Goal: Navigation & Orientation: Find specific page/section

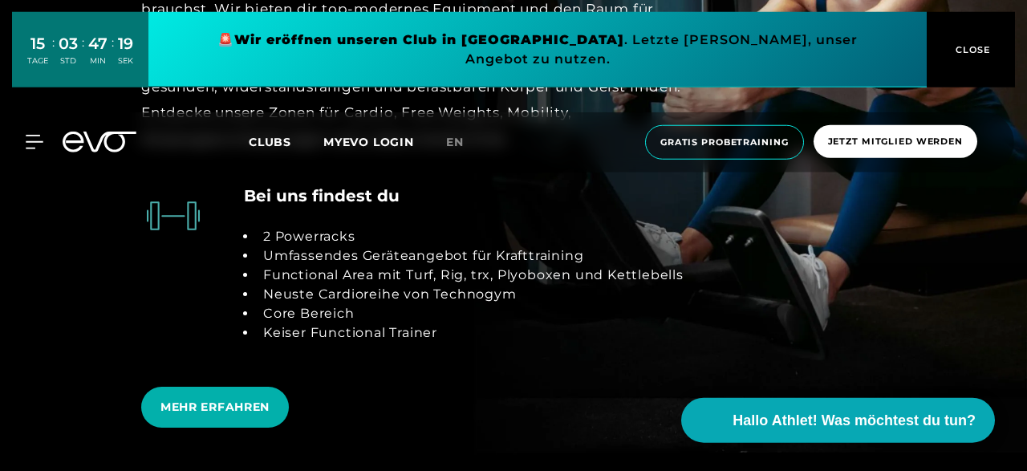
scroll to position [2926, 0]
click at [183, 403] on span "MEHR ERFAHREN" at bounding box center [215, 407] width 109 height 17
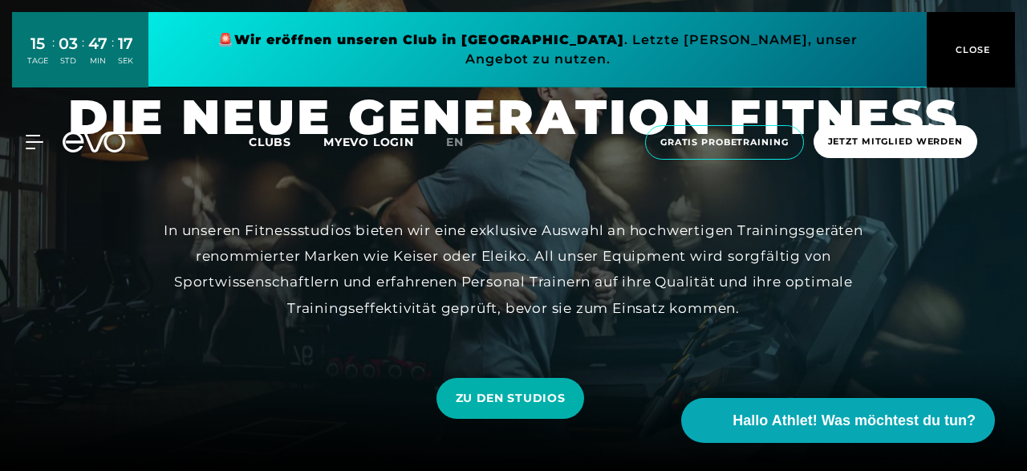
scroll to position [62, 0]
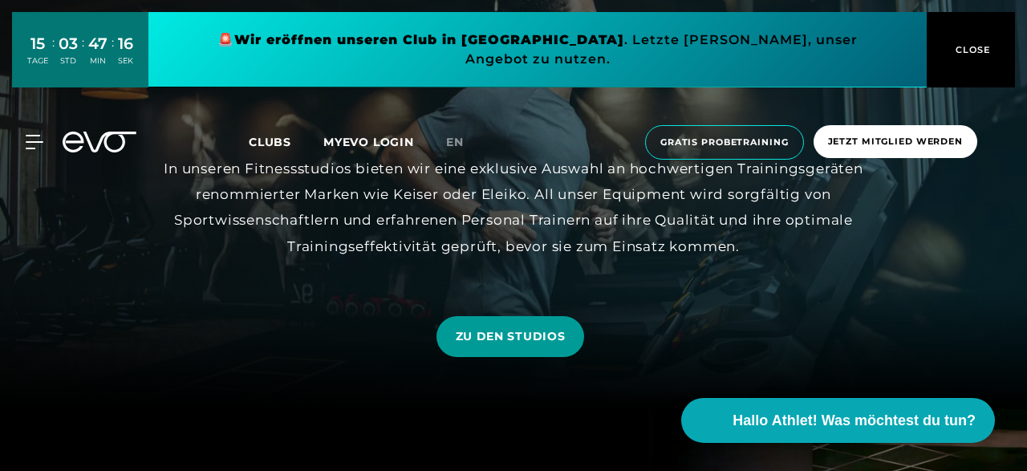
click at [519, 323] on span "ZU DEN STUDIOS" at bounding box center [511, 336] width 148 height 41
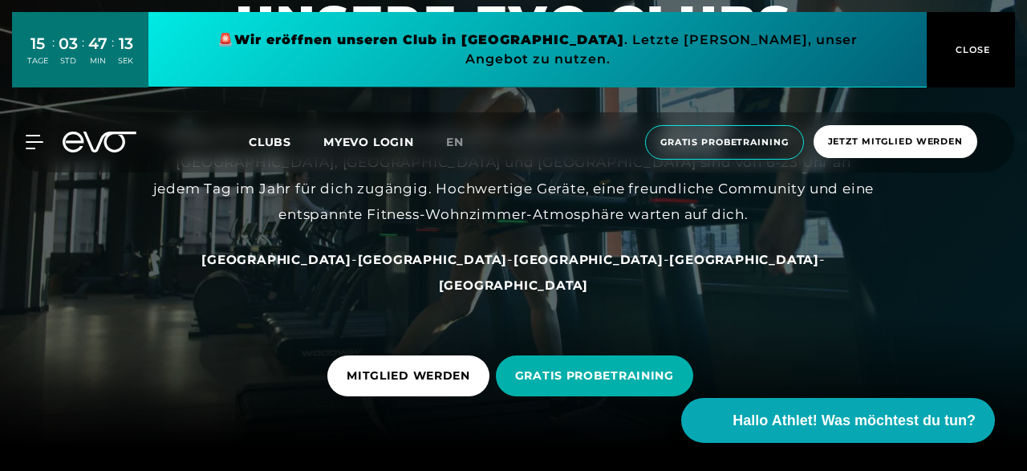
scroll to position [94, 0]
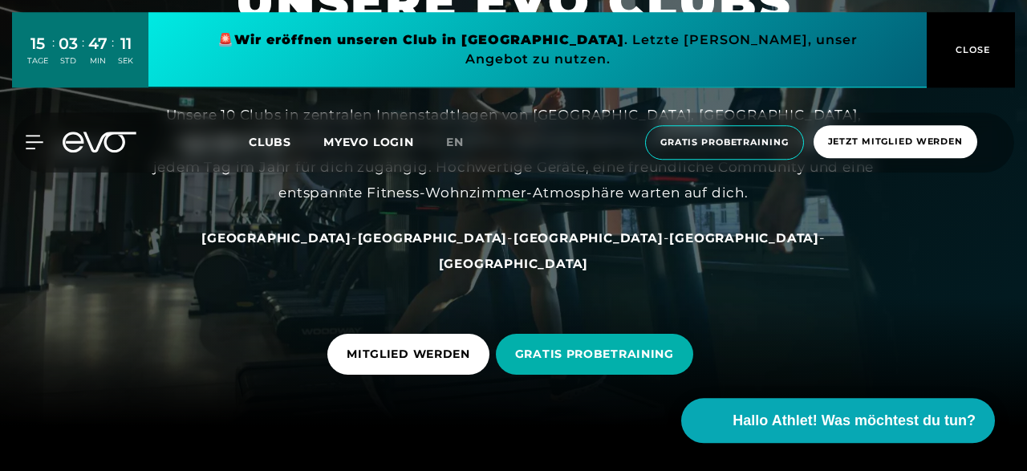
click at [396, 238] on span "[GEOGRAPHIC_DATA]" at bounding box center [433, 237] width 150 height 15
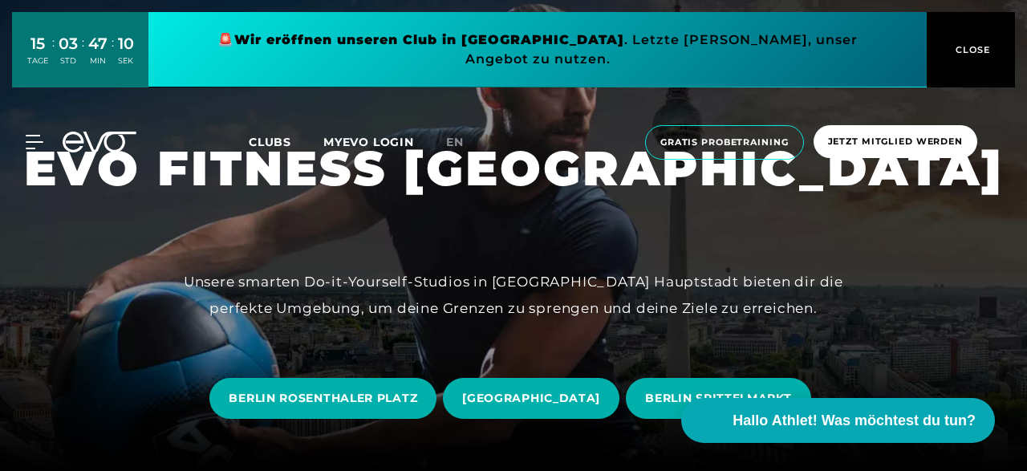
scroll to position [73, 0]
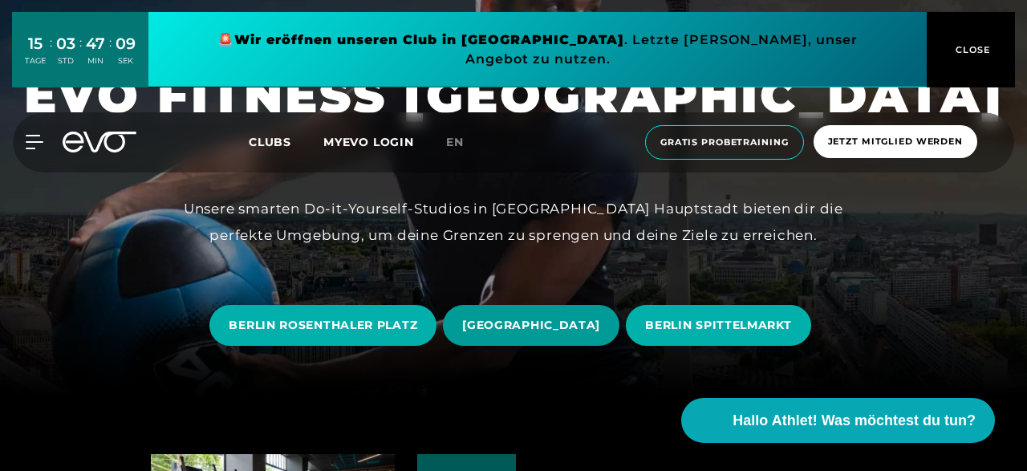
click at [473, 323] on span "[GEOGRAPHIC_DATA]" at bounding box center [531, 325] width 138 height 17
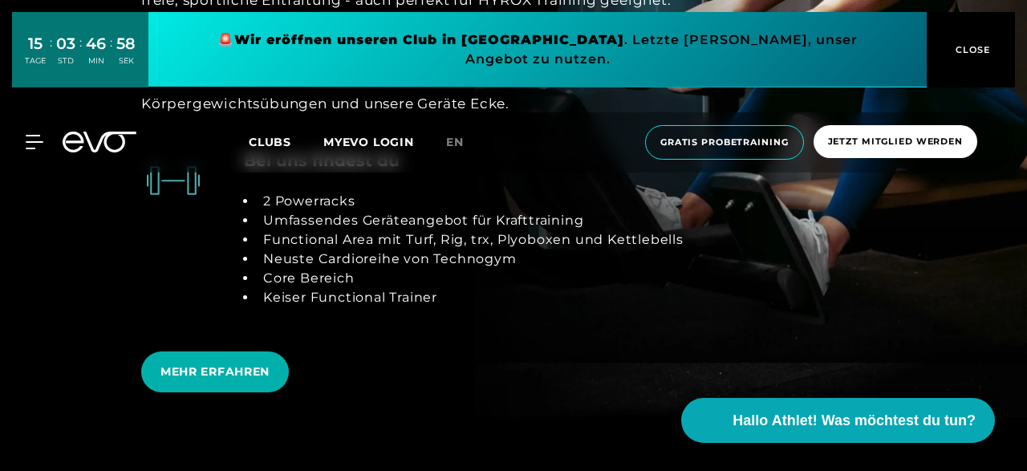
scroll to position [2969, 0]
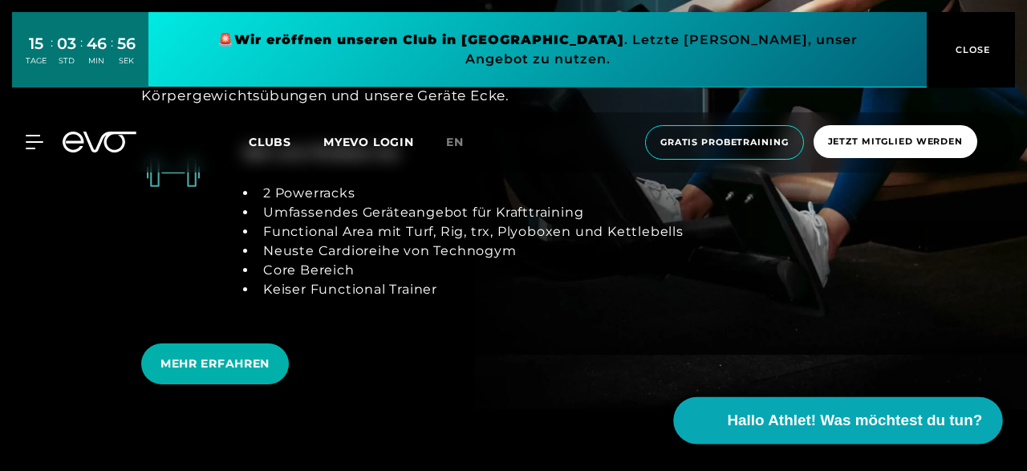
click at [871, 416] on span "Hallo Athlet! Was möchtest du tun?" at bounding box center [855, 420] width 255 height 22
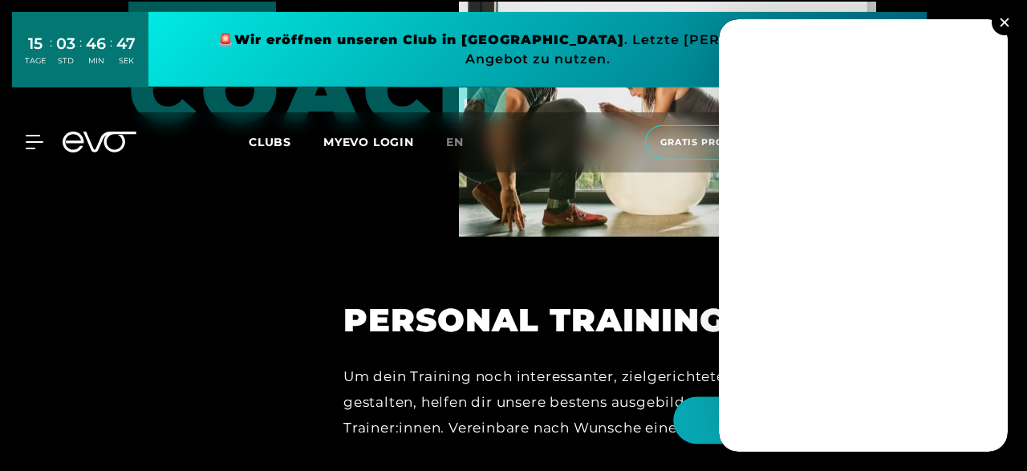
scroll to position [3504, 0]
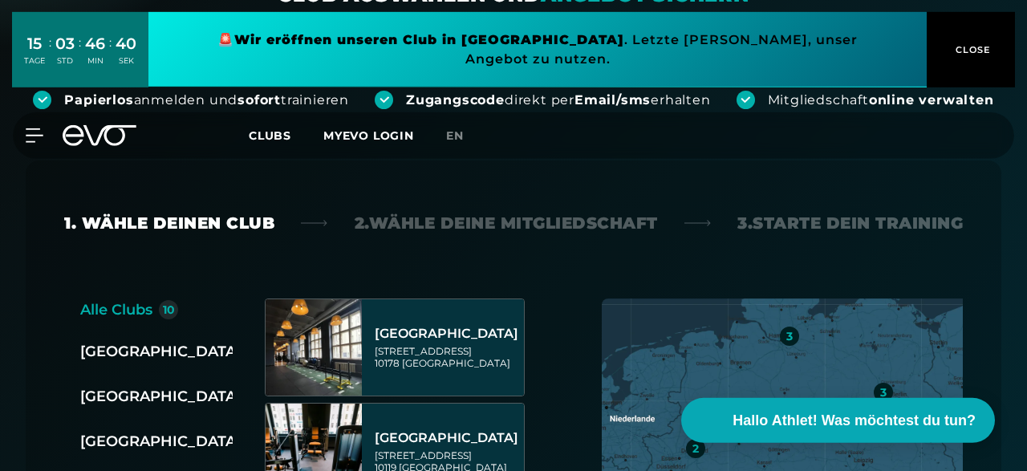
scroll to position [261, 0]
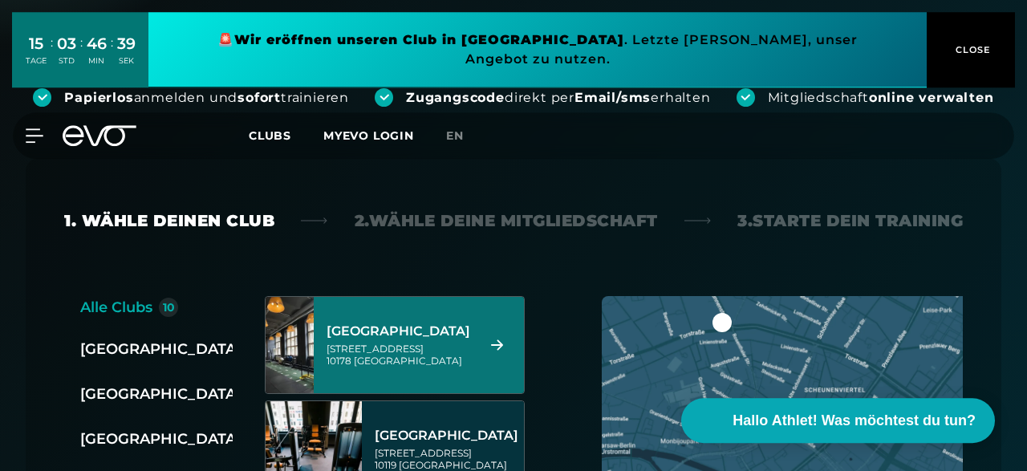
click at [343, 357] on div "Rosa-Luxemburg-Straße 14 10178 Berlin" at bounding box center [400, 355] width 146 height 24
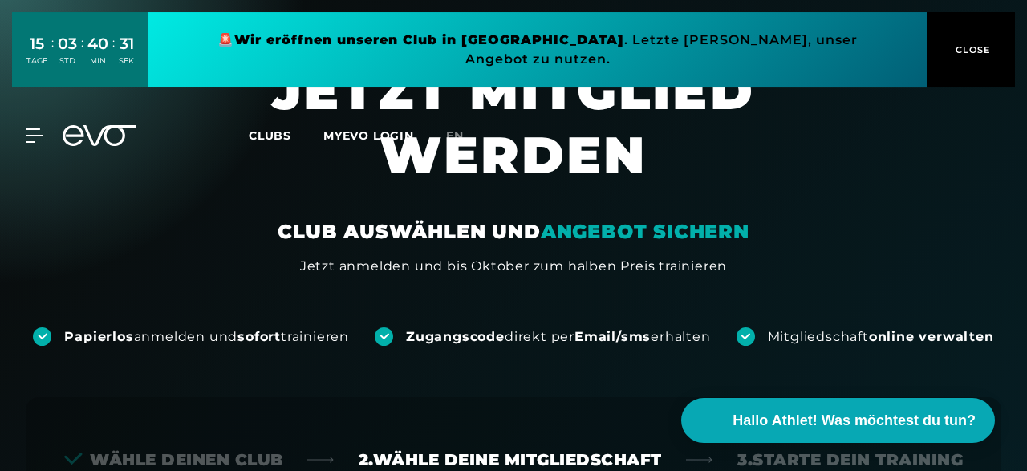
scroll to position [0, 0]
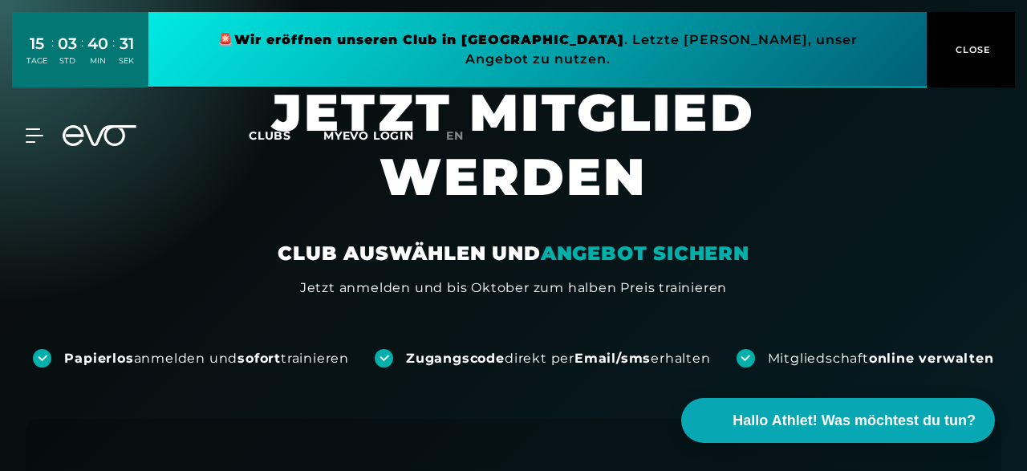
click at [36, 129] on div "MyEVO Login Über EVO Mitgliedschaften Probetraining TAGESPASS EVO Studios Düsse…" at bounding box center [513, 135] width 1021 height 47
click at [35, 128] on icon at bounding box center [37, 135] width 23 height 14
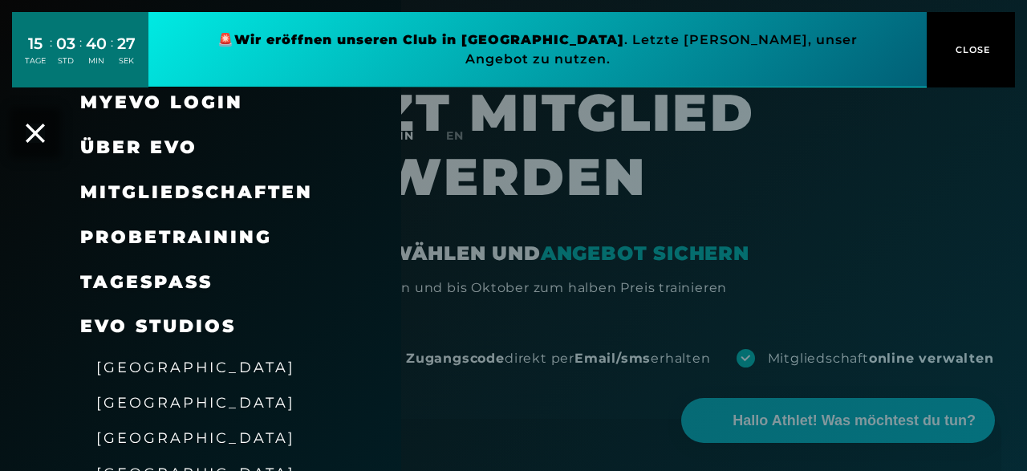
click at [124, 401] on span "[GEOGRAPHIC_DATA]" at bounding box center [195, 402] width 199 height 17
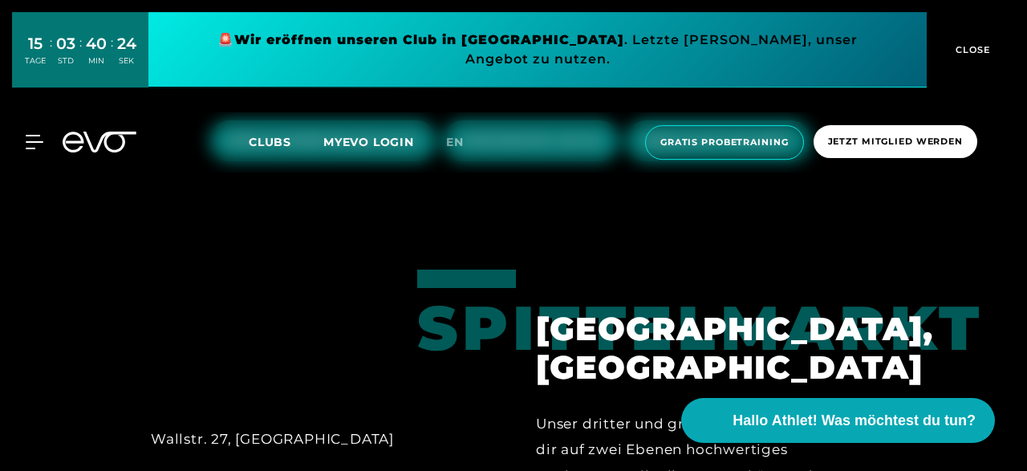
scroll to position [144, 0]
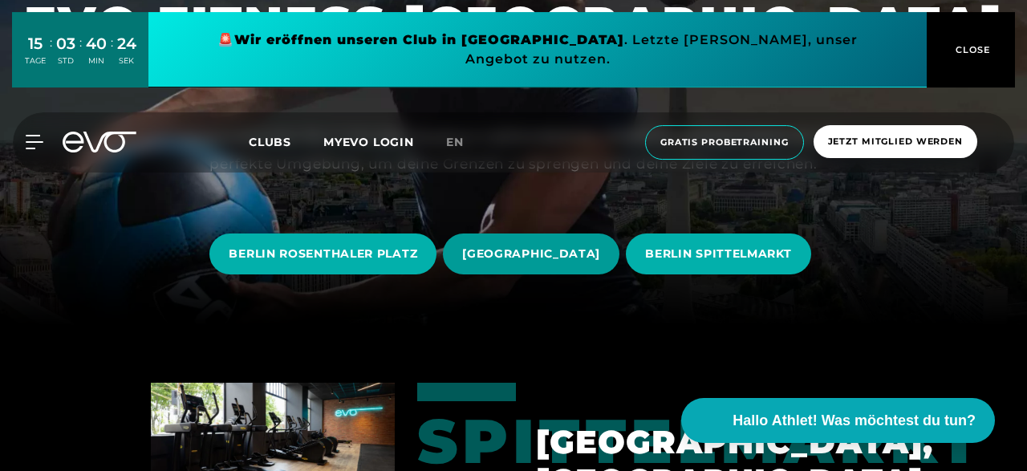
click at [499, 250] on span "[GEOGRAPHIC_DATA]" at bounding box center [531, 254] width 138 height 17
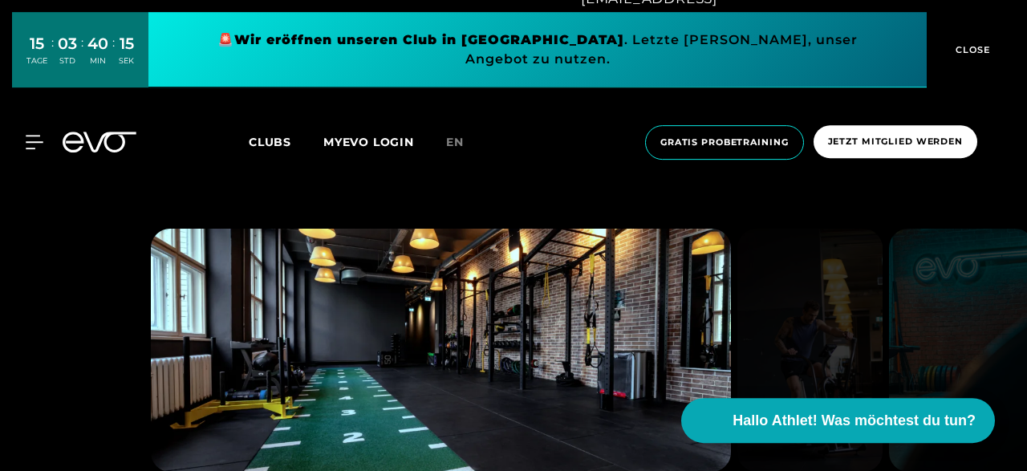
scroll to position [1125, 0]
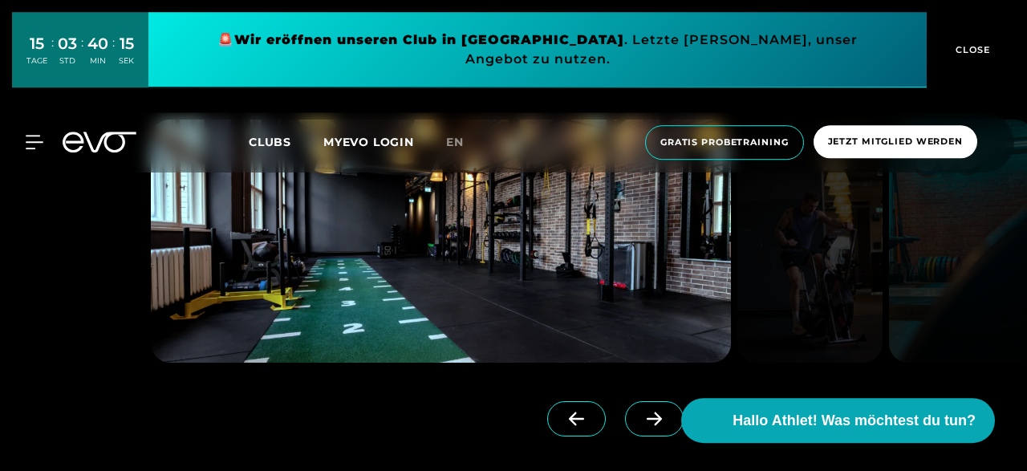
click at [645, 420] on icon at bounding box center [654, 419] width 28 height 14
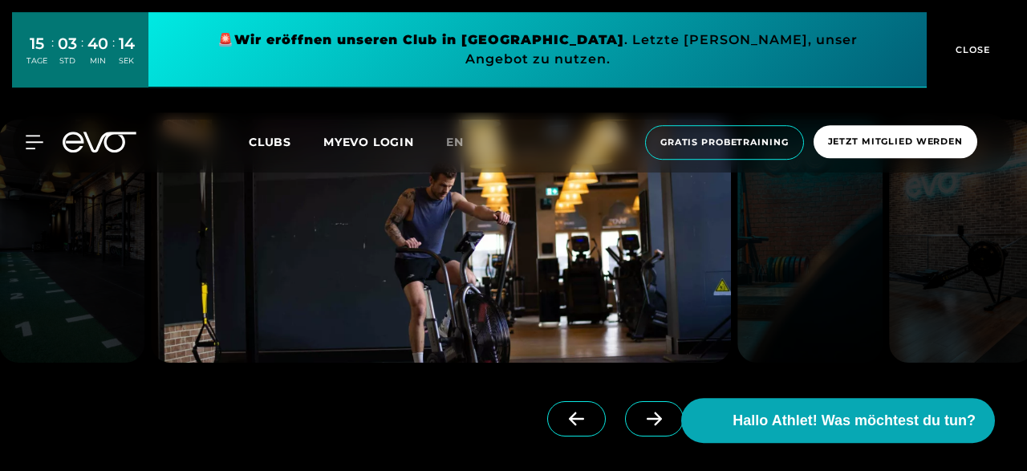
click at [645, 420] on icon at bounding box center [654, 419] width 28 height 14
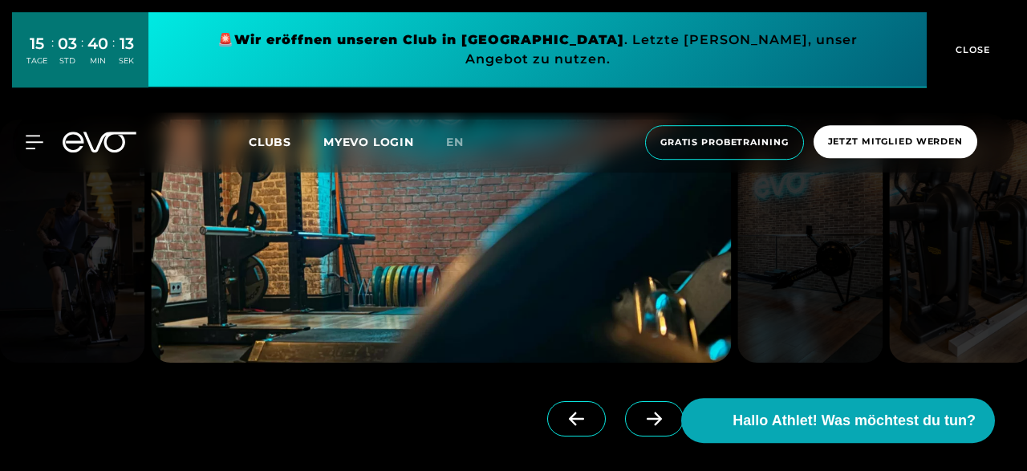
click at [645, 420] on icon at bounding box center [654, 419] width 28 height 14
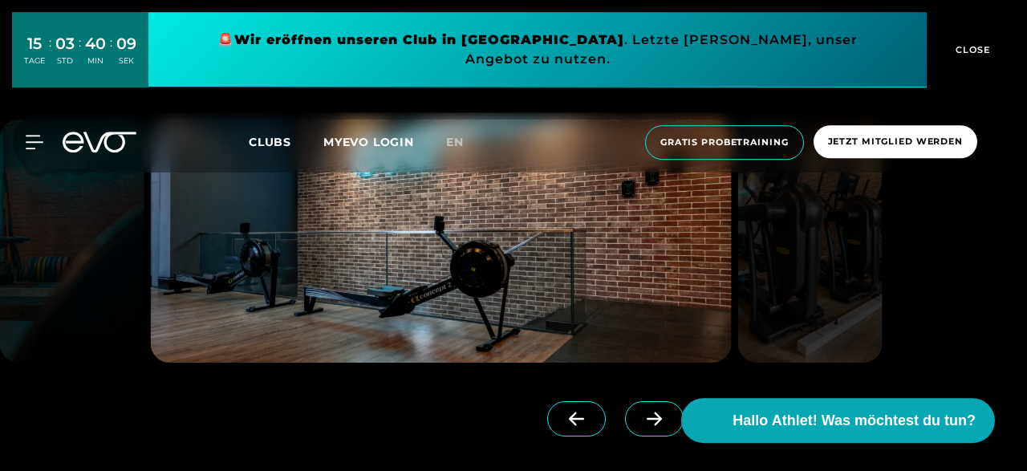
click at [645, 420] on icon at bounding box center [654, 419] width 28 height 14
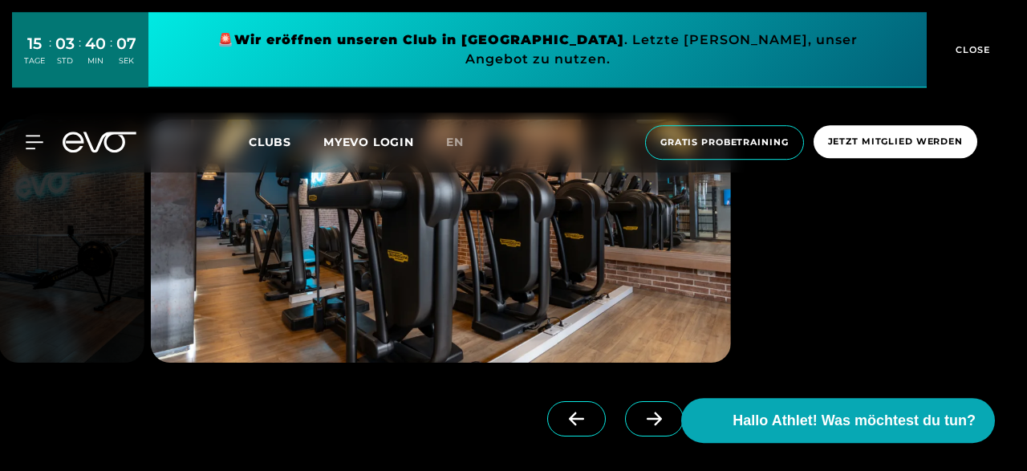
click at [645, 420] on icon at bounding box center [654, 419] width 28 height 14
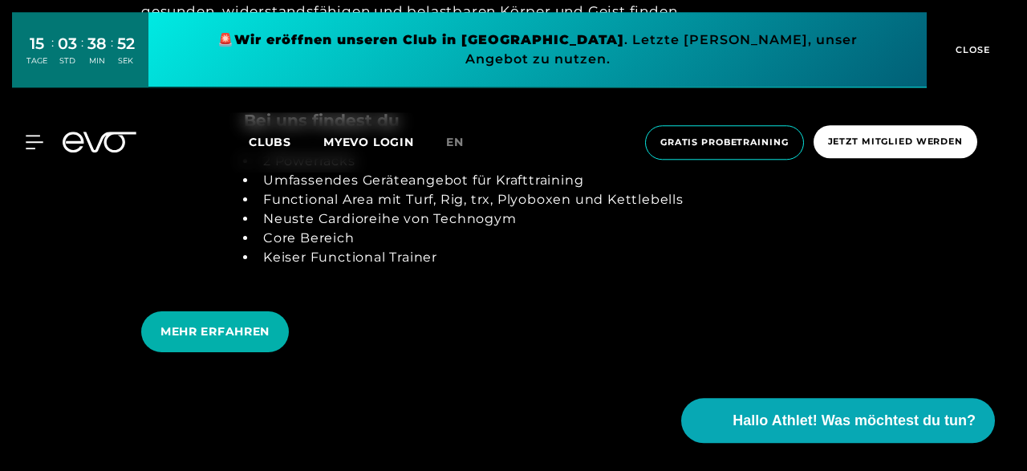
scroll to position [3002, 0]
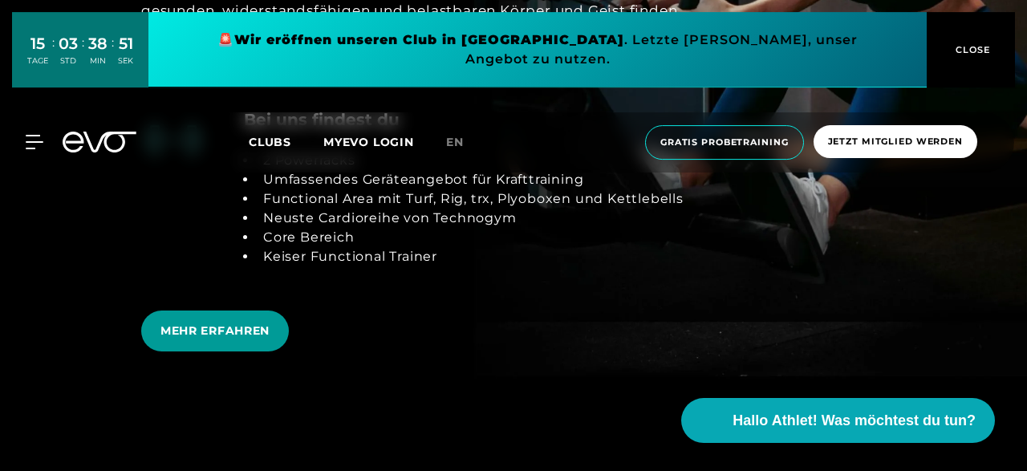
click at [197, 341] on span "MEHR ERFAHREN" at bounding box center [215, 331] width 148 height 41
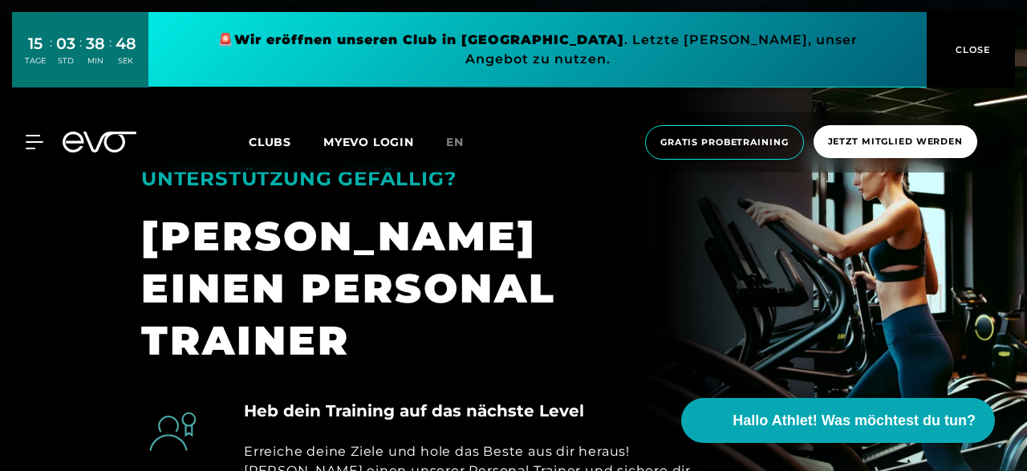
scroll to position [445, 0]
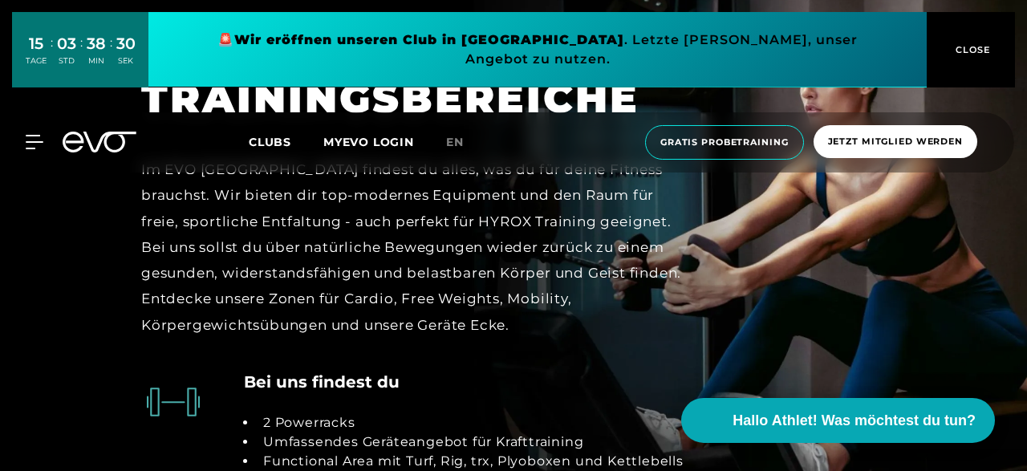
scroll to position [2764, 0]
